Goal: Obtain resource: Download file/media

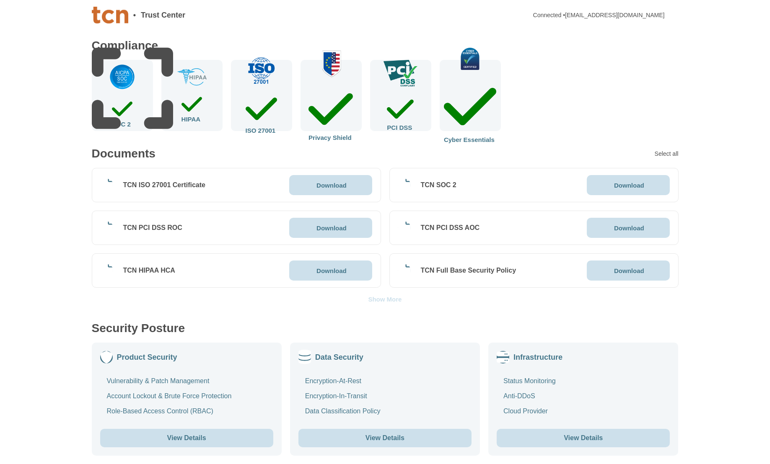
scroll to position [112, 0]
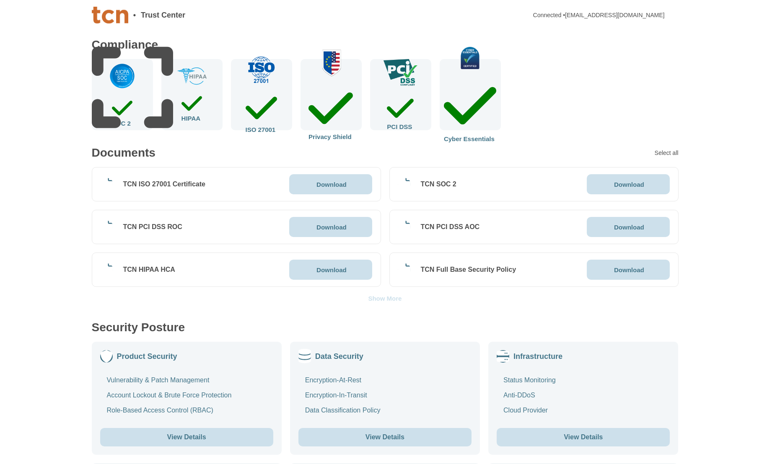
click at [314, 187] on div "Download" at bounding box center [330, 184] width 32 height 7
click at [314, 225] on icon at bounding box center [421, 331] width 215 height 215
click at [314, 269] on icon at bounding box center [314, 269] width 0 height 7
click at [612, 184] on icon at bounding box center [612, 184] width 0 height 7
click at [612, 227] on icon at bounding box center [612, 227] width 0 height 7
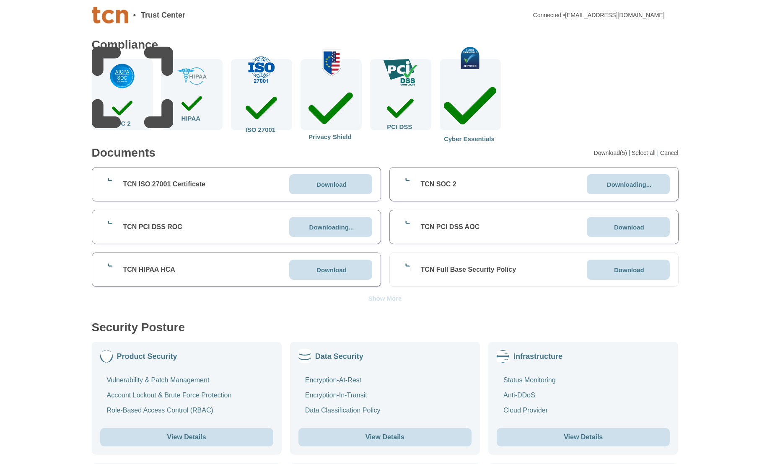
click at [612, 269] on icon at bounding box center [612, 269] width 0 height 7
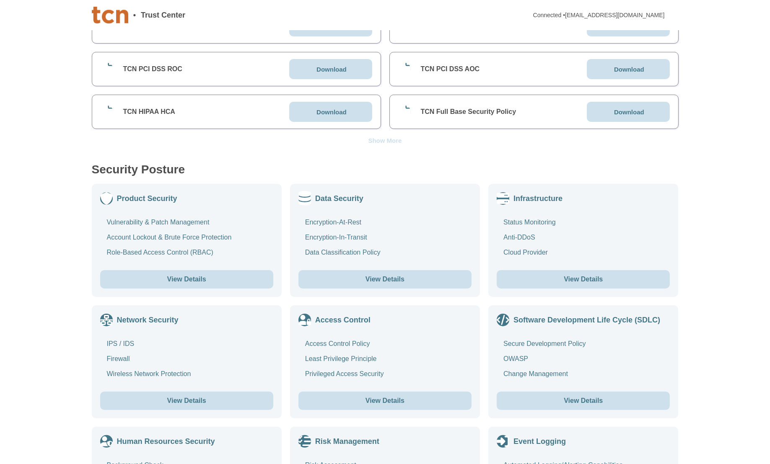
scroll to position [271, 0]
click at [192, 279] on button "View Details" at bounding box center [186, 279] width 173 height 18
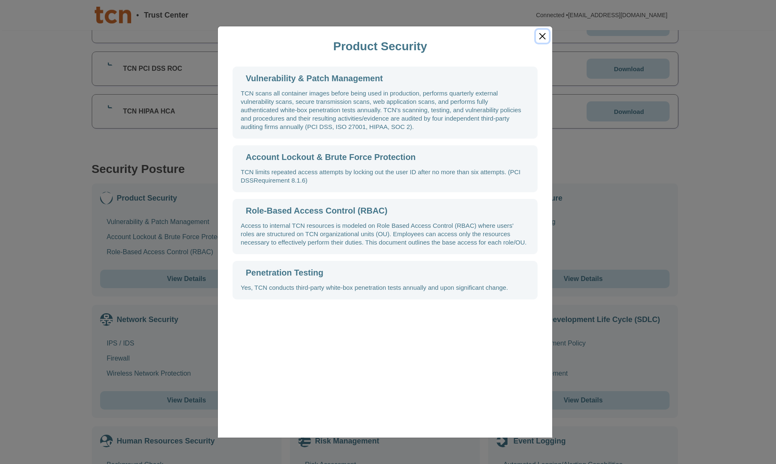
click at [543, 36] on button "Close" at bounding box center [542, 36] width 13 height 13
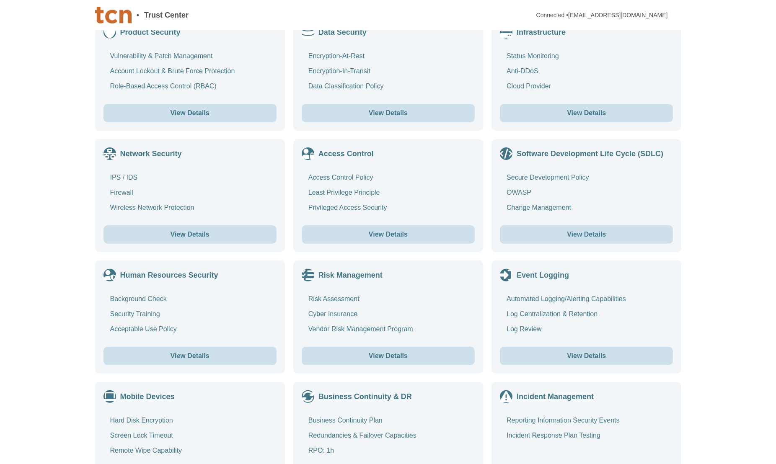
scroll to position [437, 0]
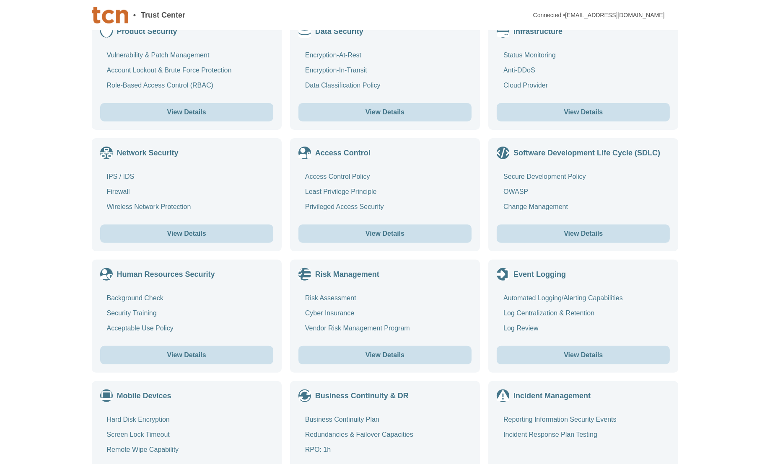
click at [554, 352] on button "View Details" at bounding box center [582, 355] width 173 height 18
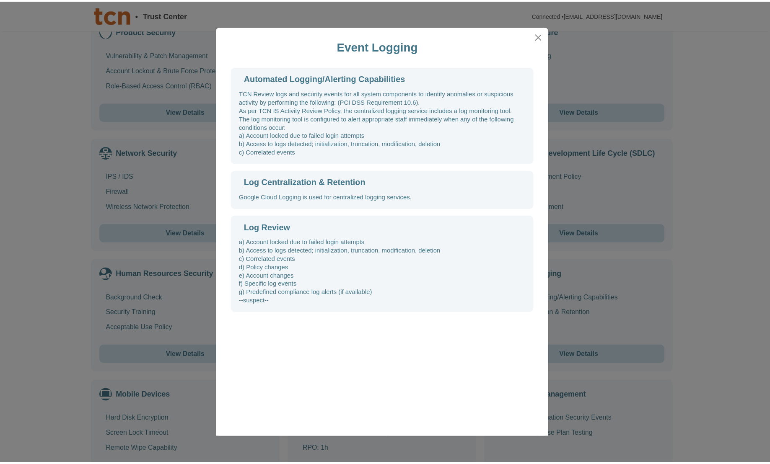
scroll to position [0, 0]
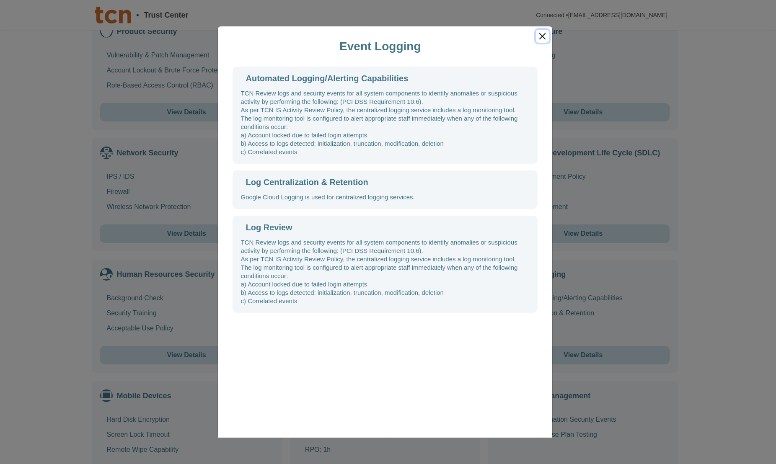
click at [543, 36] on button "Close" at bounding box center [542, 36] width 13 height 13
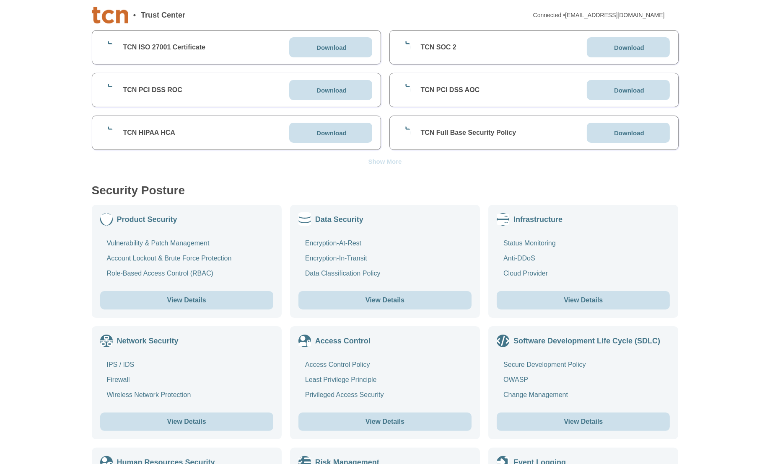
scroll to position [203, 0]
